Goal: Find contact information: Find contact information

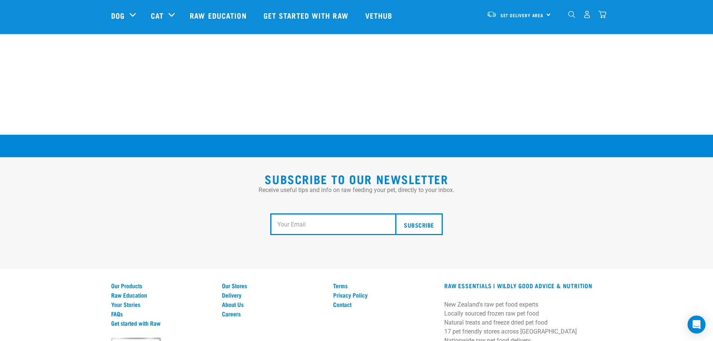
scroll to position [1382, 0]
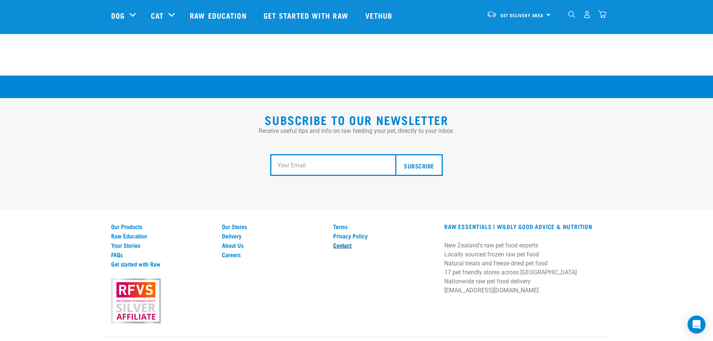
click at [340, 242] on link "Contact" at bounding box center [384, 245] width 102 height 7
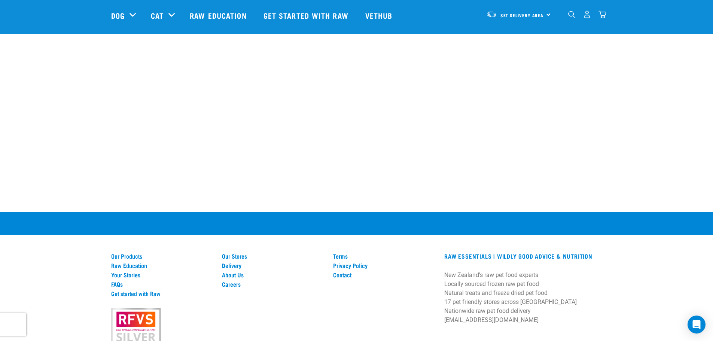
scroll to position [478, 0]
